Goal: Check status: Check status

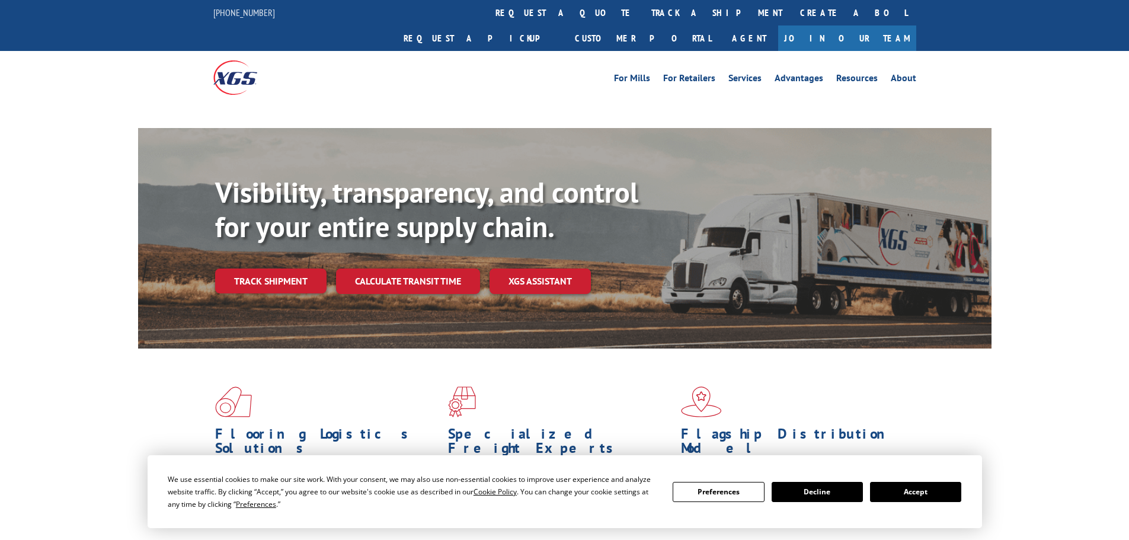
click at [918, 497] on button "Accept" at bounding box center [915, 492] width 91 height 20
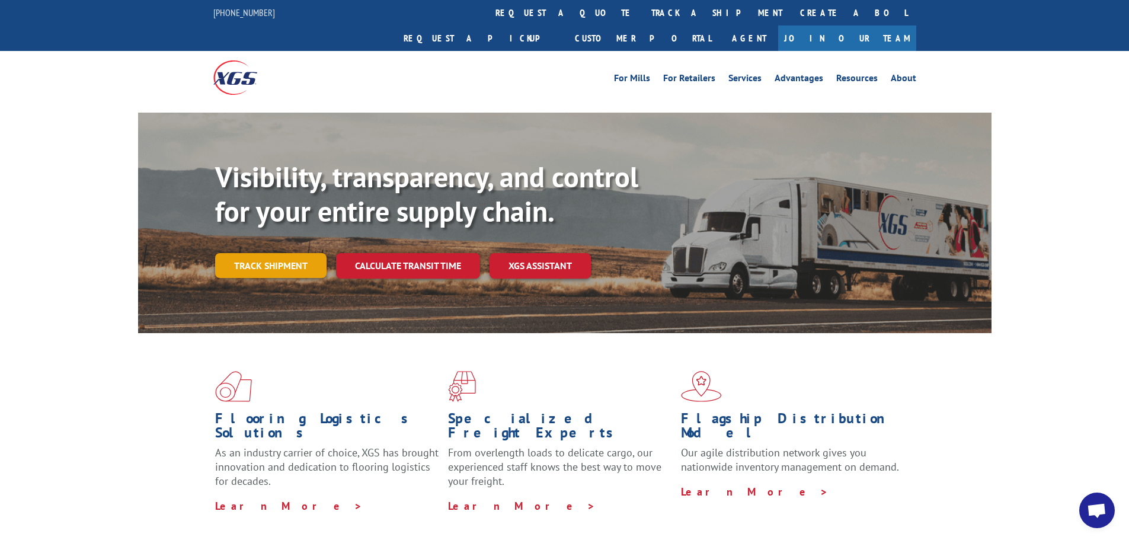
click at [287, 253] on link "Track shipment" at bounding box center [270, 265] width 111 height 25
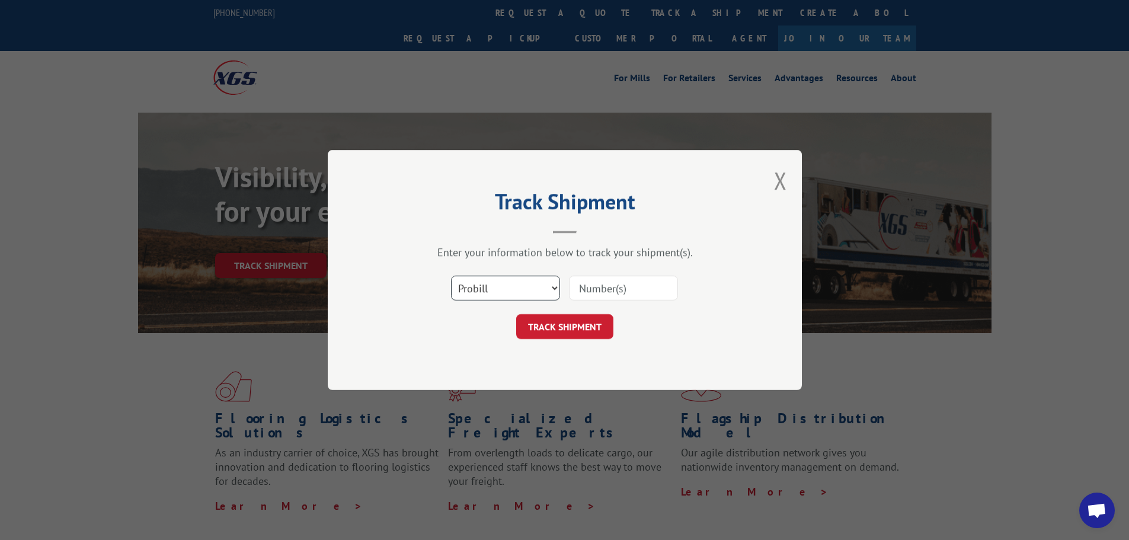
click at [552, 286] on select "Select category... Probill BOL PO" at bounding box center [505, 288] width 109 height 25
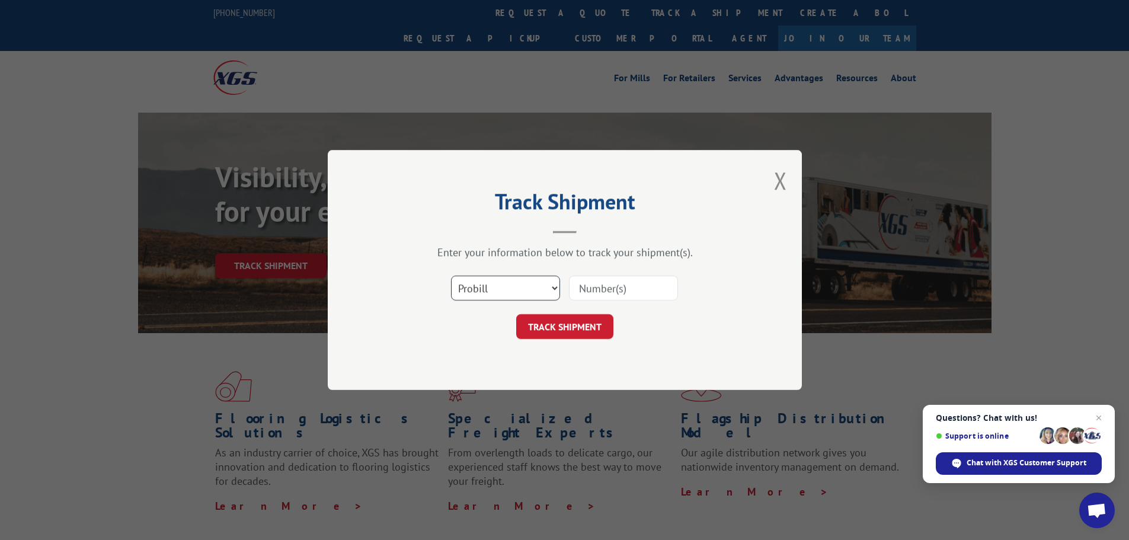
select select "bol"
click at [451, 276] on select "Select category... Probill BOL PO" at bounding box center [505, 288] width 109 height 25
click at [602, 282] on input at bounding box center [623, 288] width 109 height 25
paste input "6396349"
type input "6396349"
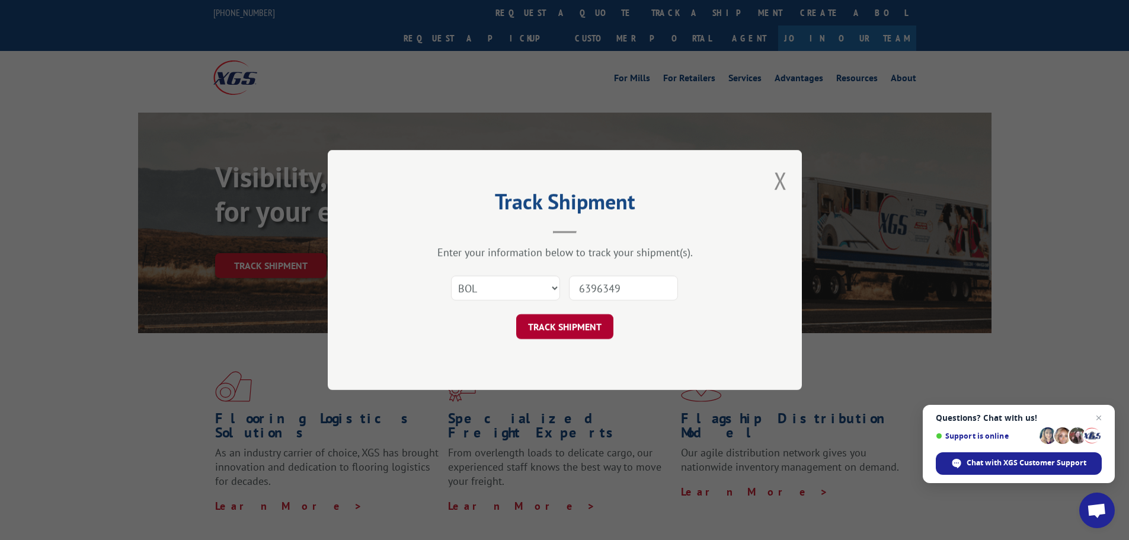
click at [569, 329] on button "TRACK SHIPMENT" at bounding box center [564, 326] width 97 height 25
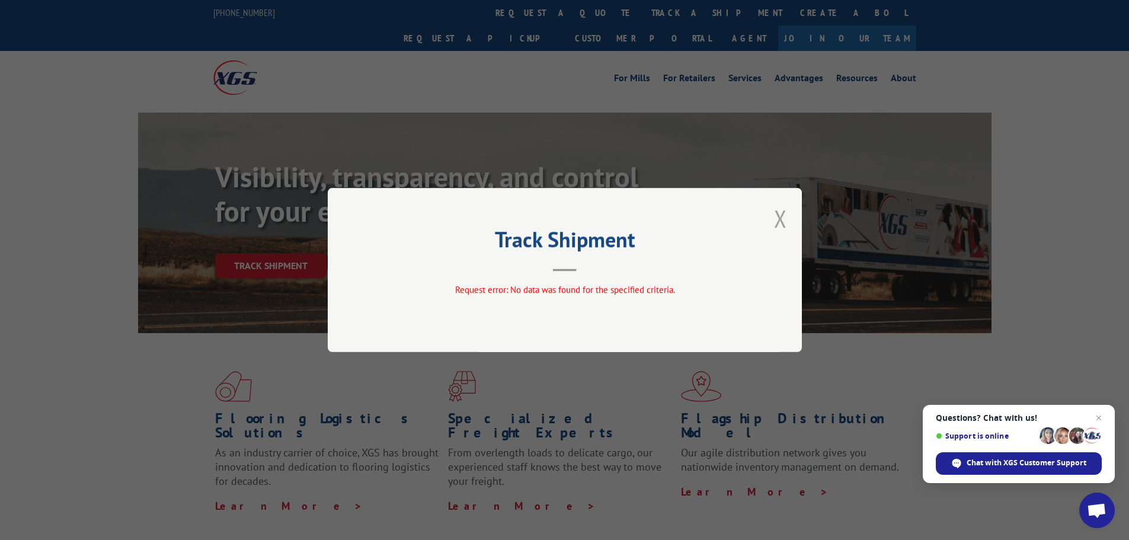
click at [781, 218] on button "Close modal" at bounding box center [780, 218] width 13 height 31
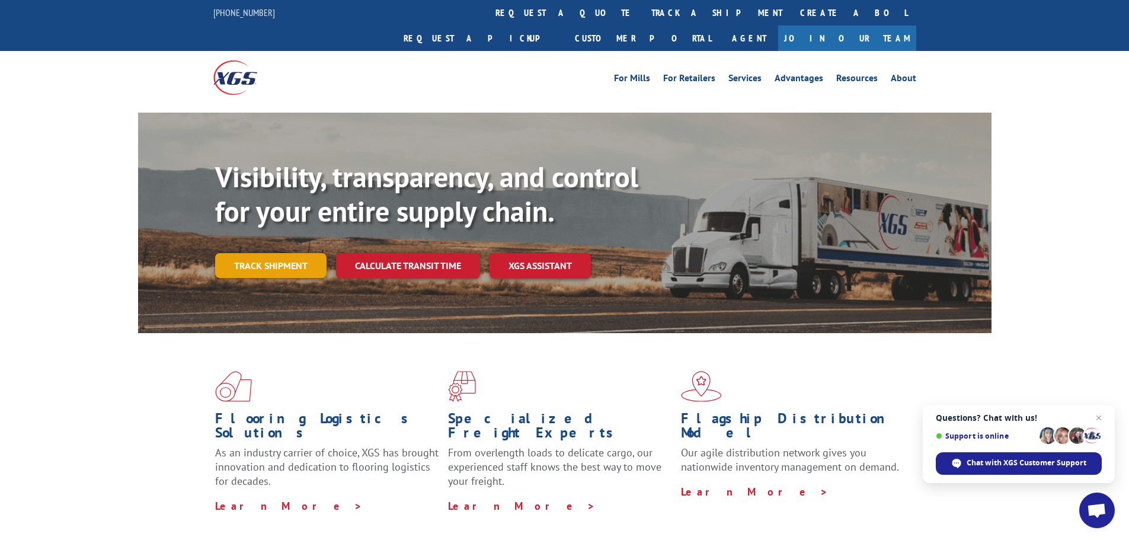
click at [267, 253] on link "Track shipment" at bounding box center [270, 265] width 111 height 25
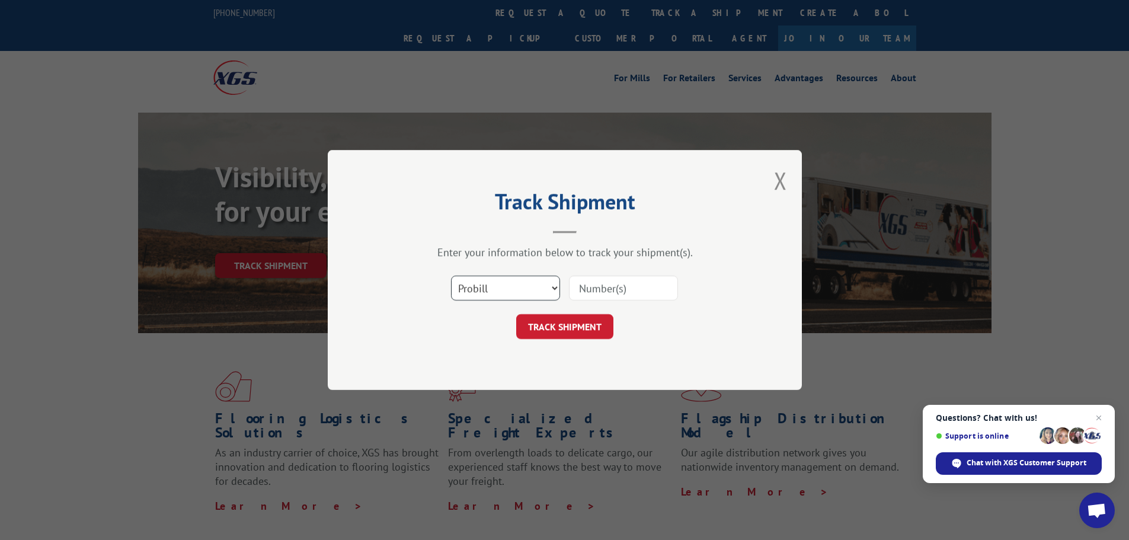
click at [550, 288] on select "Select category... Probill BOL PO" at bounding box center [505, 288] width 109 height 25
select select "po"
click at [451, 276] on select "Select category... Probill BOL PO" at bounding box center [505, 288] width 109 height 25
click at [587, 285] on input at bounding box center [623, 288] width 109 height 25
paste input "01544849"
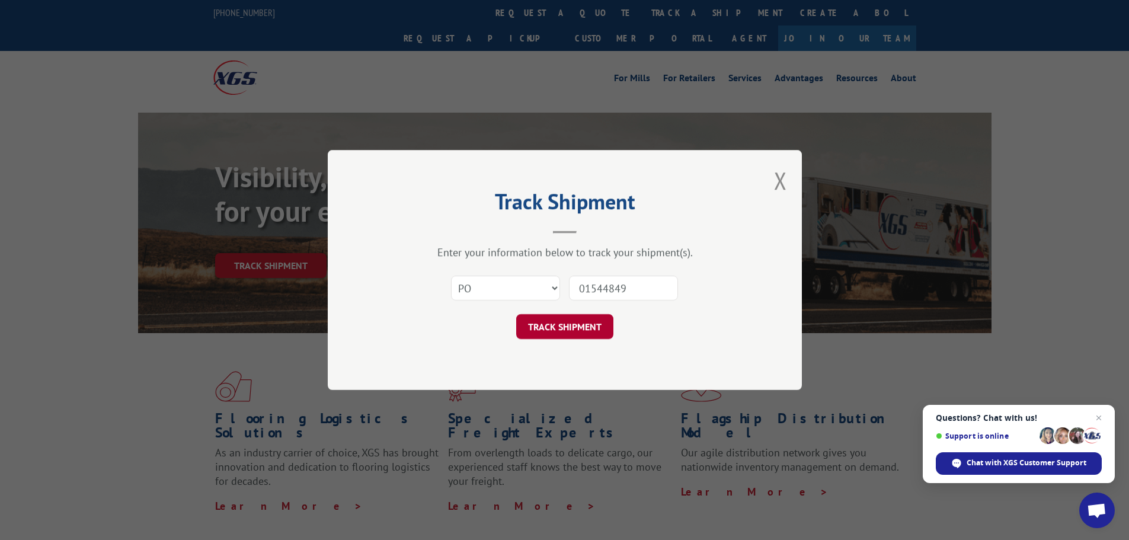
type input "01544849"
click at [566, 319] on button "TRACK SHIPMENT" at bounding box center [564, 326] width 97 height 25
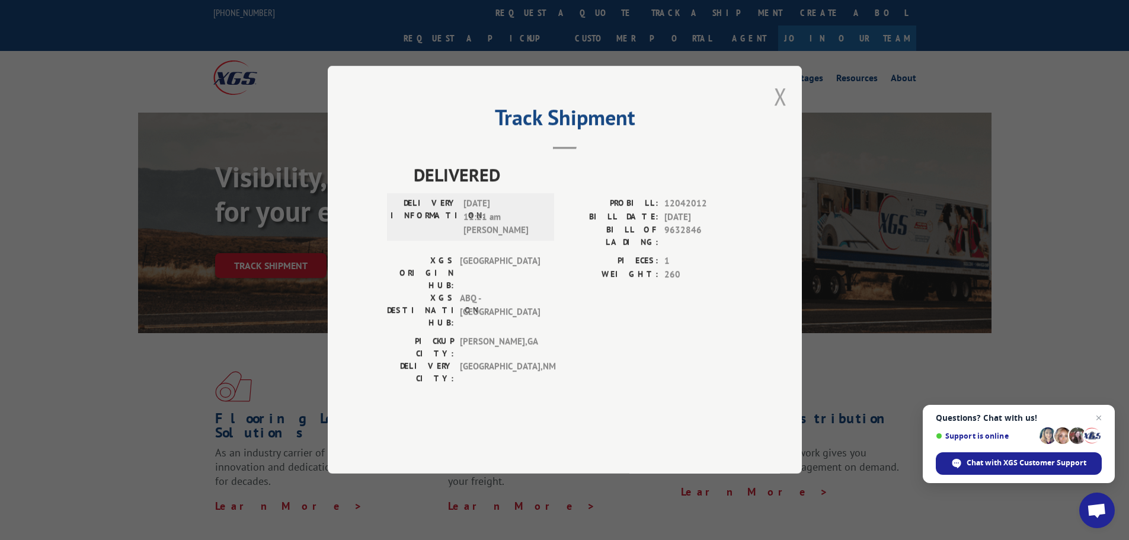
click at [784, 112] on button "Close modal" at bounding box center [780, 96] width 13 height 31
